Goal: Information Seeking & Learning: Learn about a topic

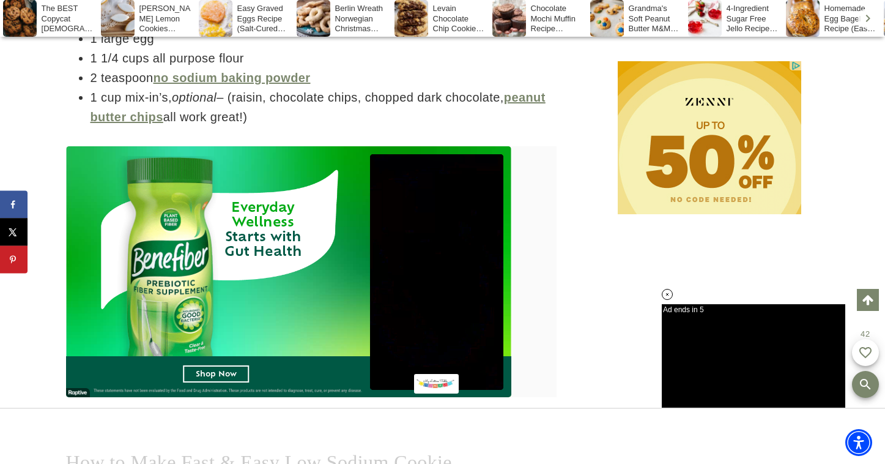
click at [546, 78] on li "2 teaspoon no sodium baking powder" at bounding box center [324, 78] width 466 height 20
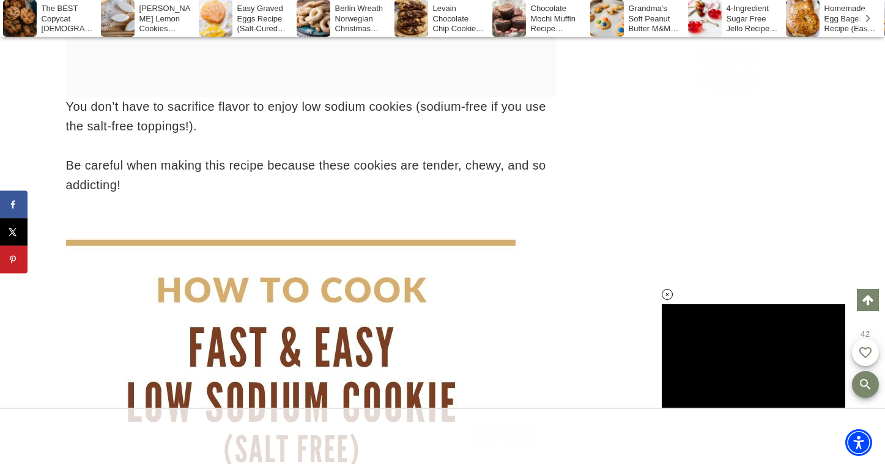
scroll to position [5840, 0]
